Goal: Task Accomplishment & Management: Manage account settings

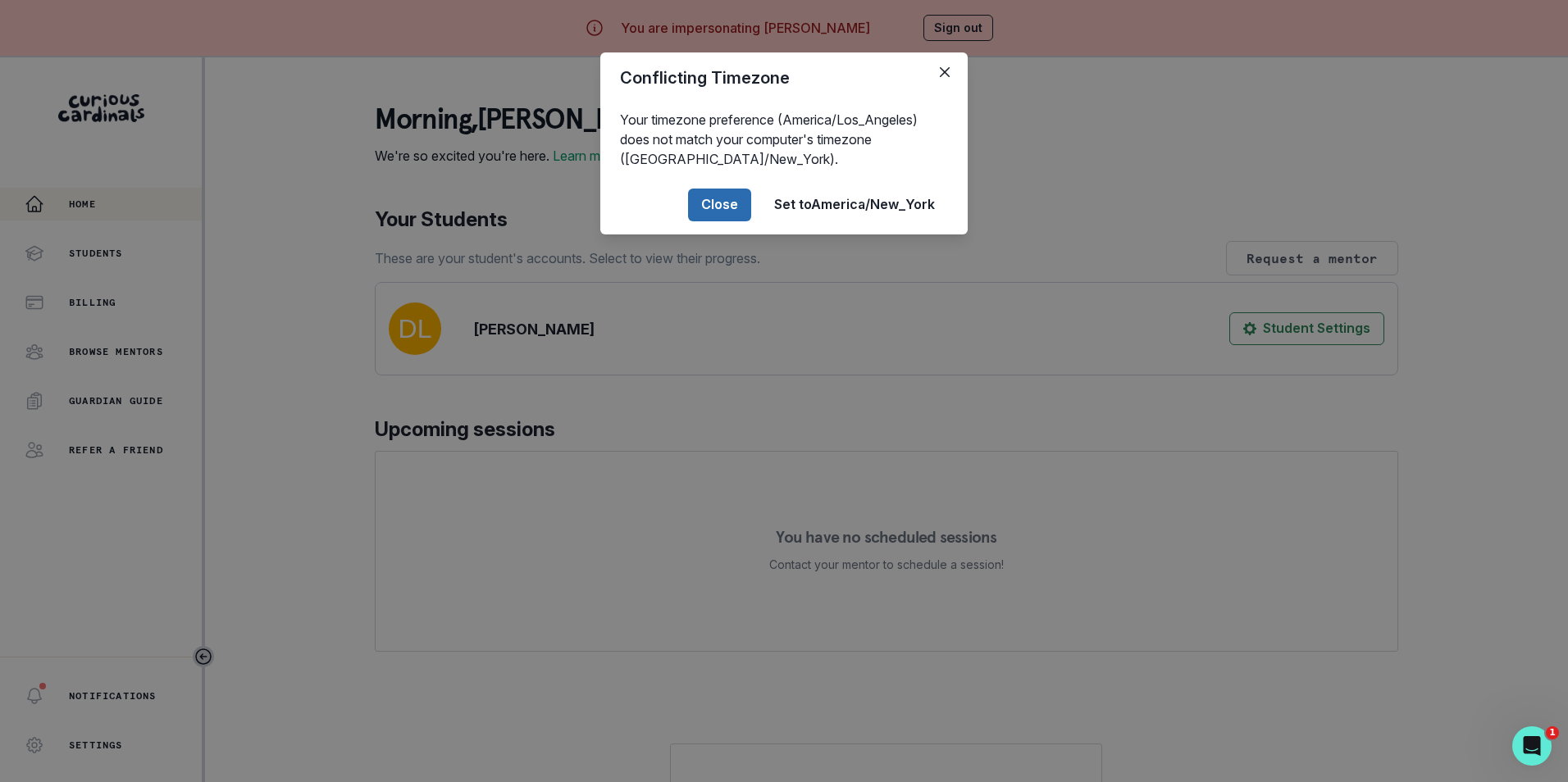
click at [703, 203] on button "Close" at bounding box center [719, 205] width 63 height 32
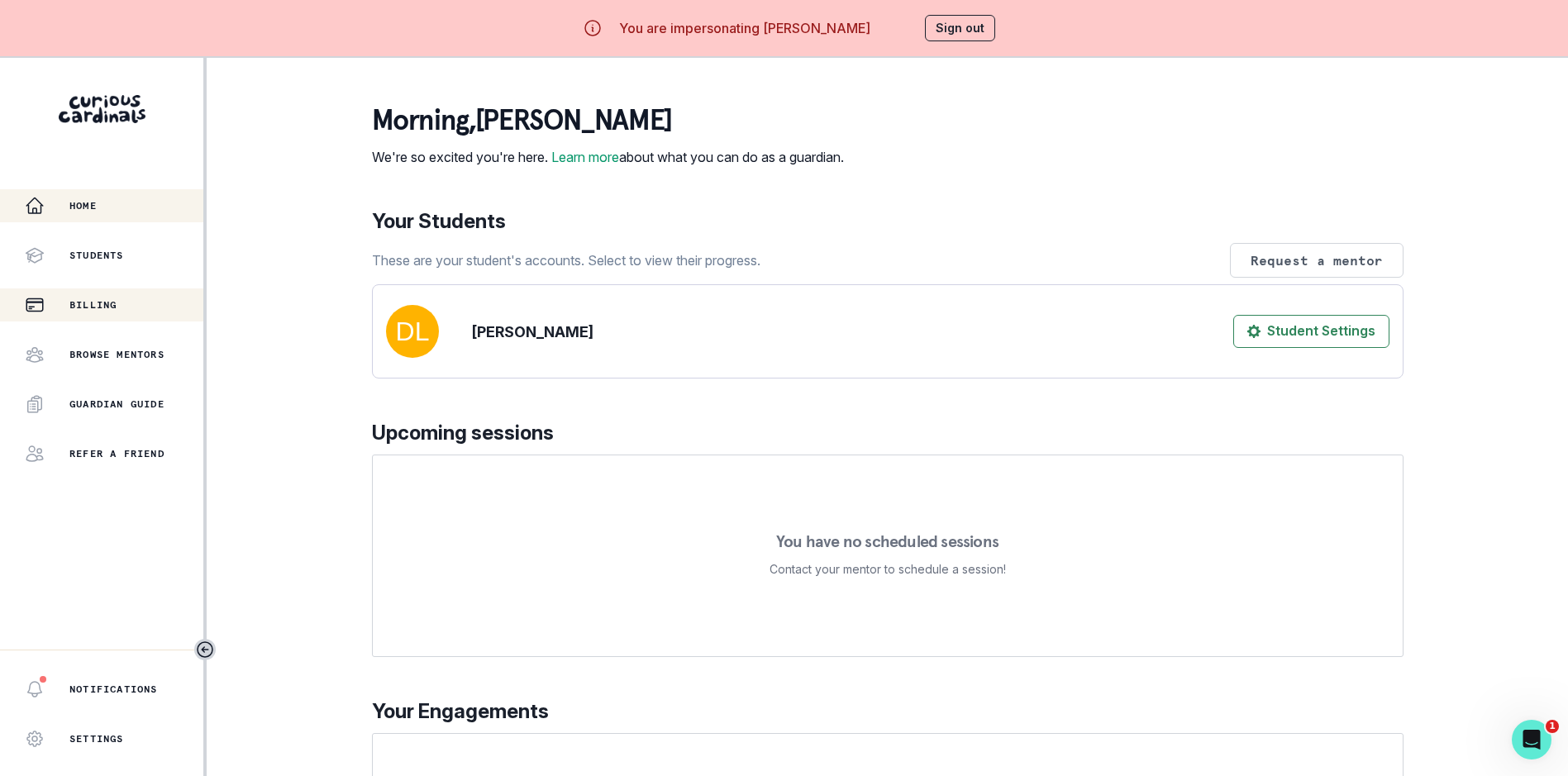
click at [121, 302] on div "Billing" at bounding box center [114, 305] width 179 height 20
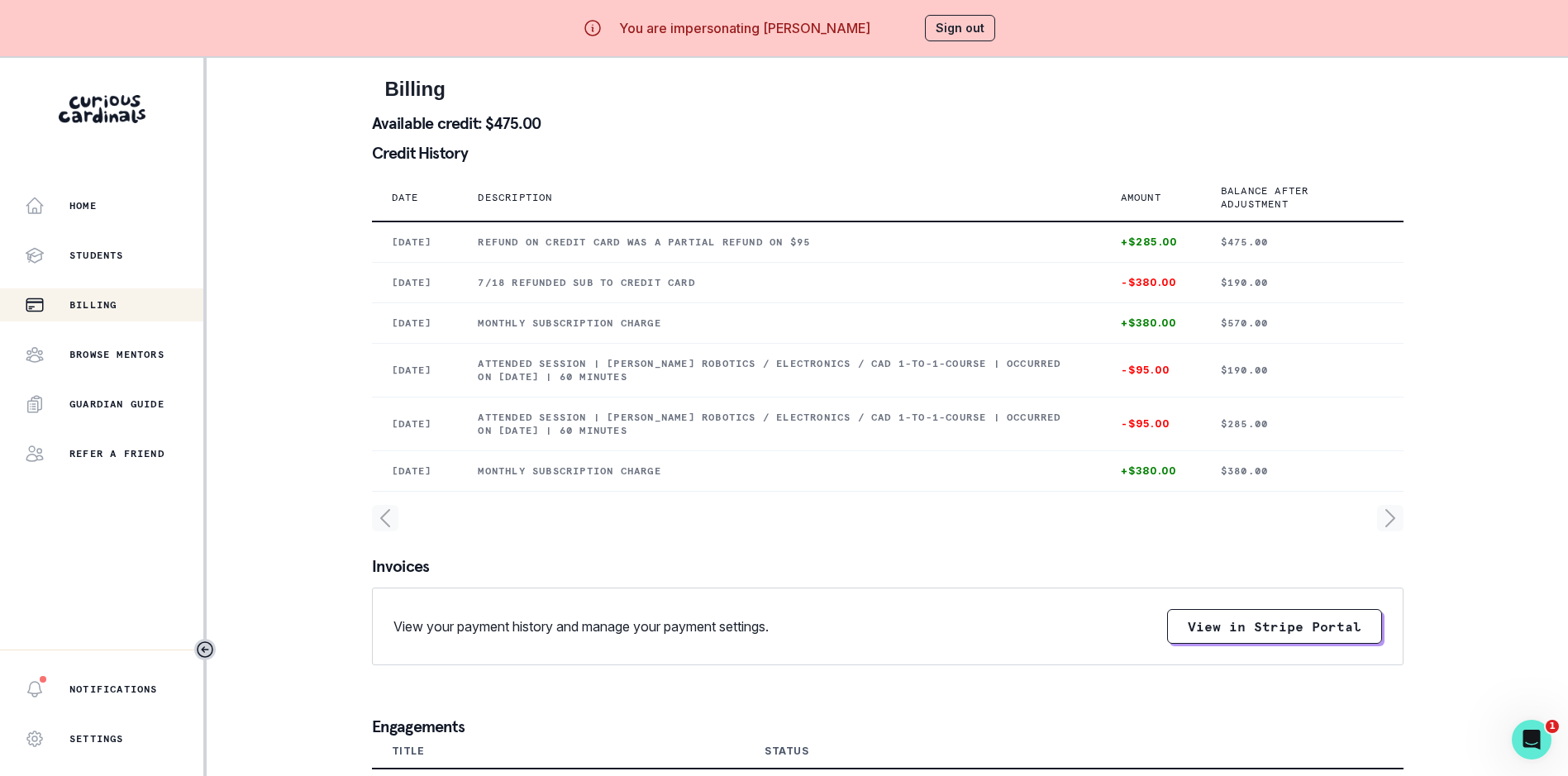
click at [957, 25] on button "Sign out" at bounding box center [959, 27] width 70 height 26
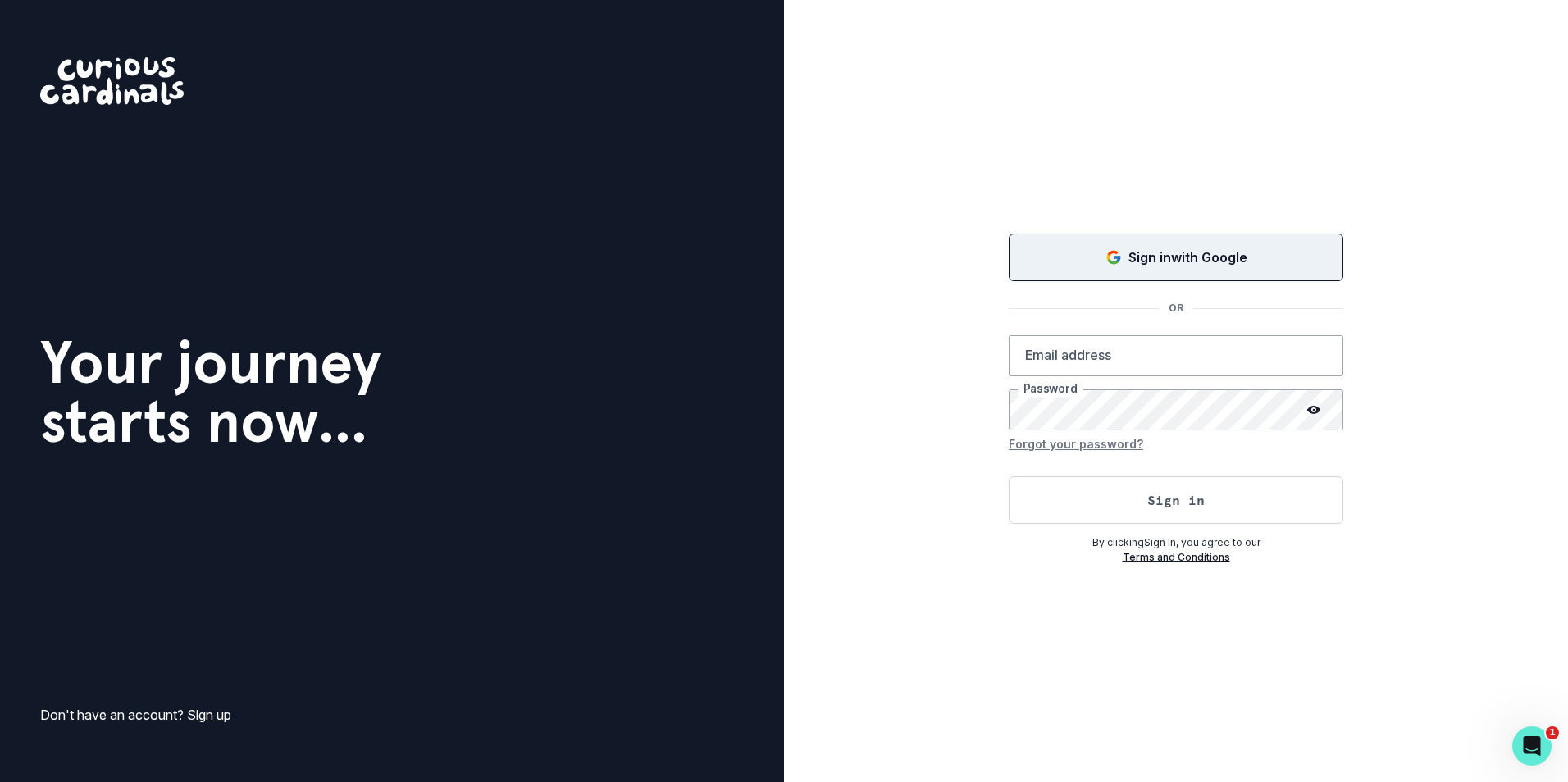
click at [1065, 262] on div "Sign in with Google" at bounding box center [1176, 258] width 294 height 20
